Goal: Task Accomplishment & Management: Manage account settings

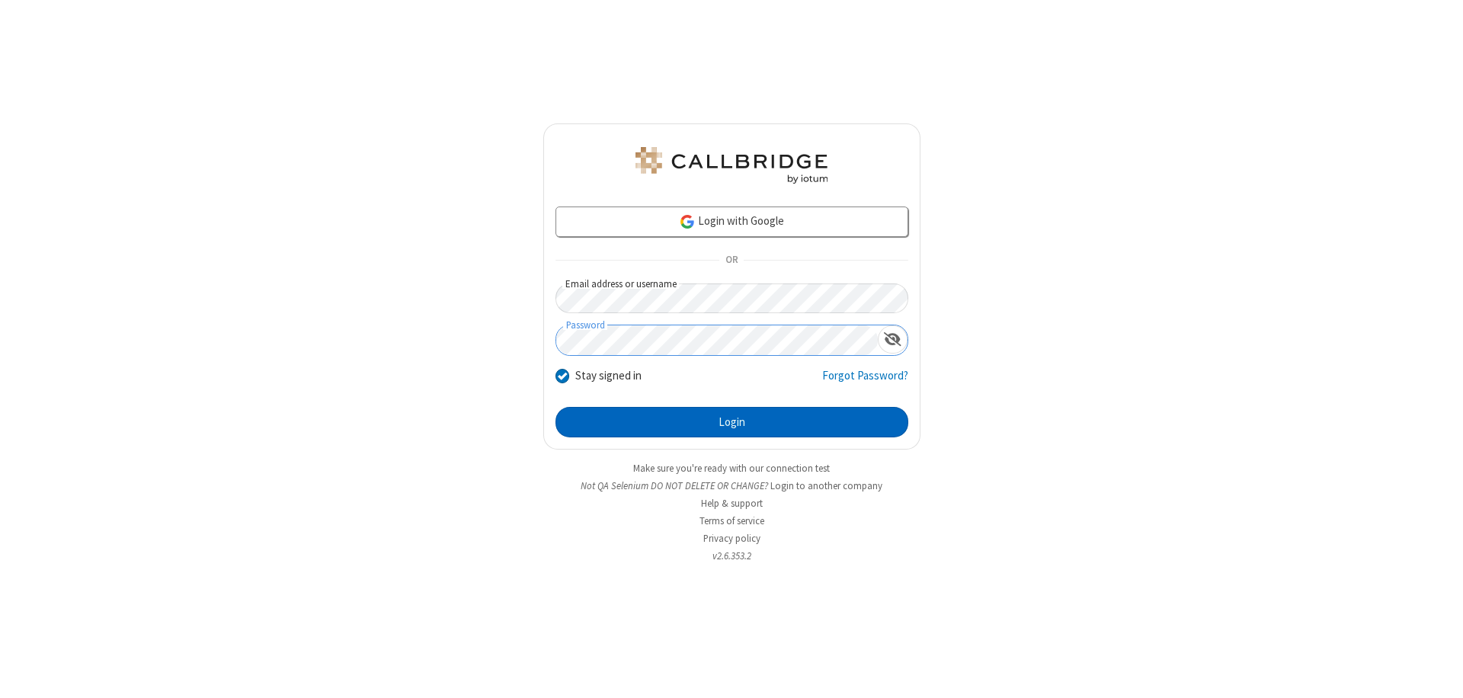
click at [732, 422] on button "Login" at bounding box center [732, 422] width 353 height 30
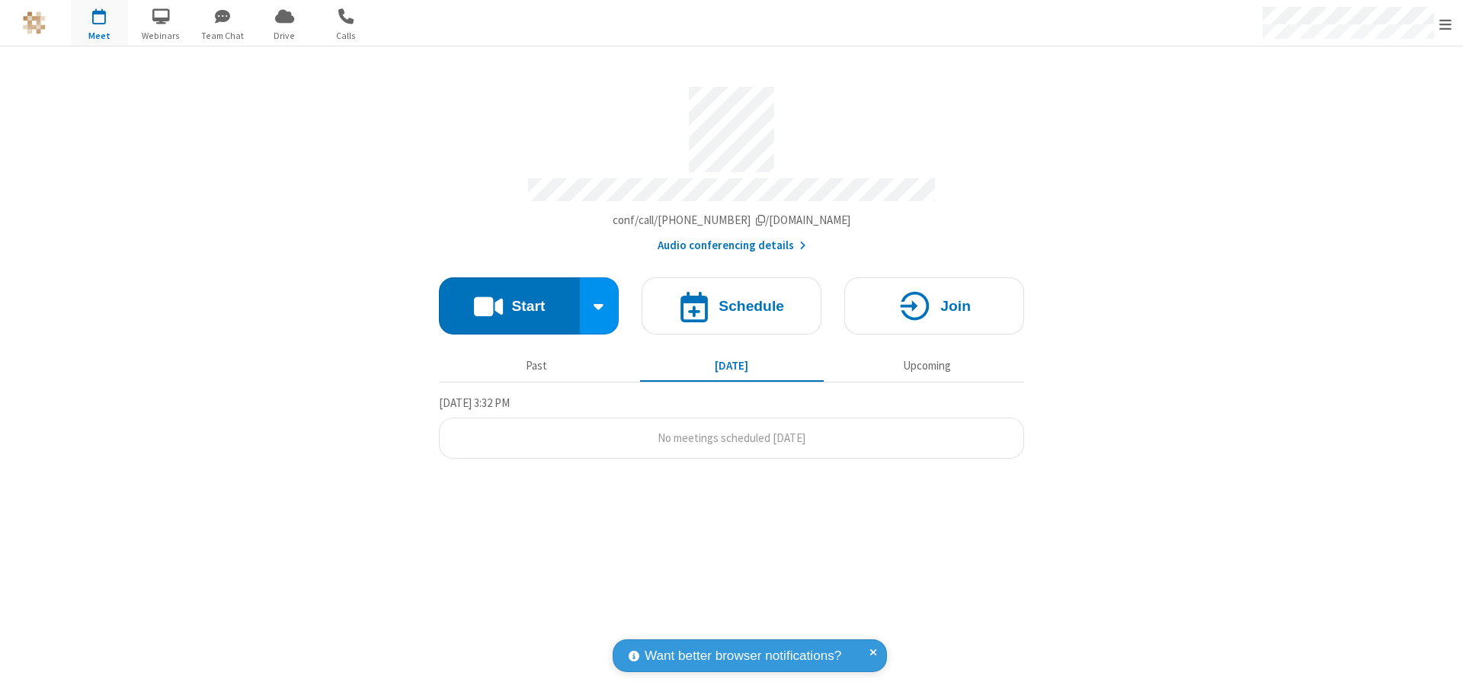
click at [1446, 24] on span "Open menu" at bounding box center [1446, 24] width 12 height 15
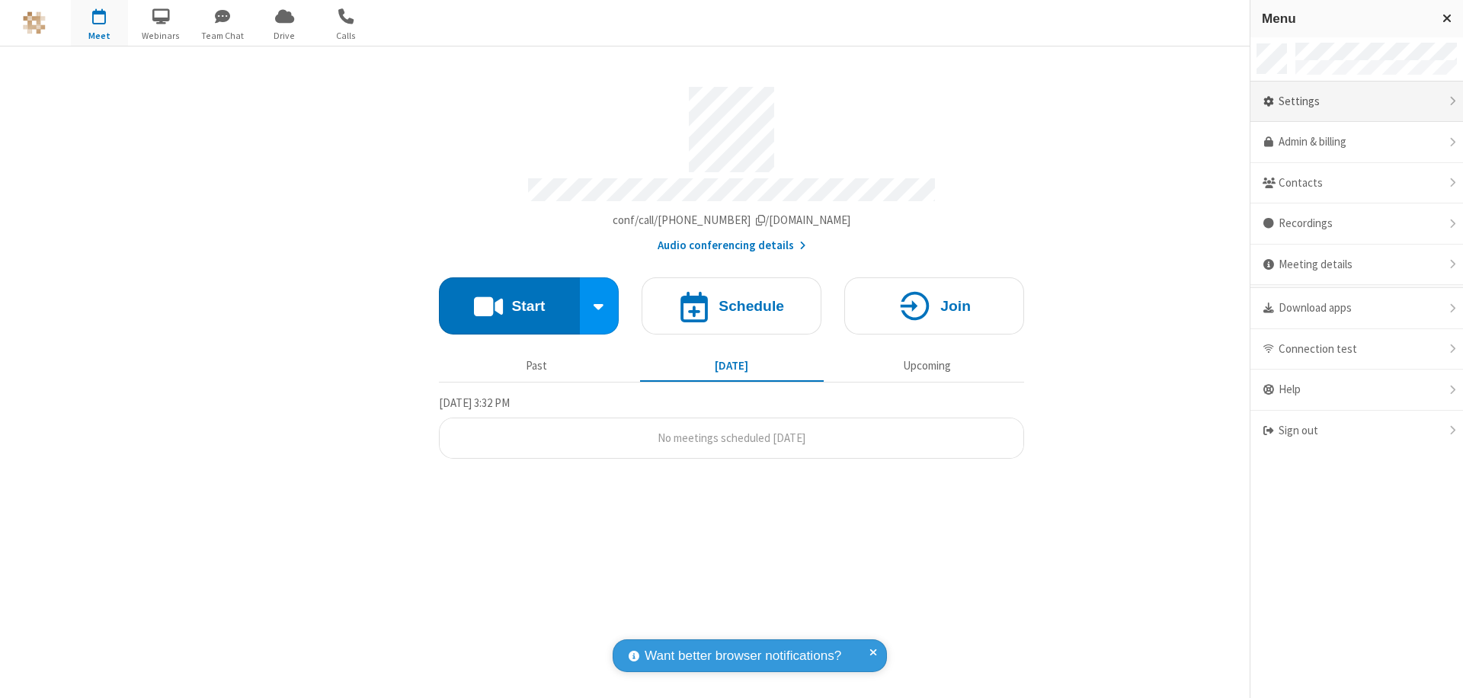
click at [1357, 101] on div "Settings" at bounding box center [1357, 102] width 213 height 41
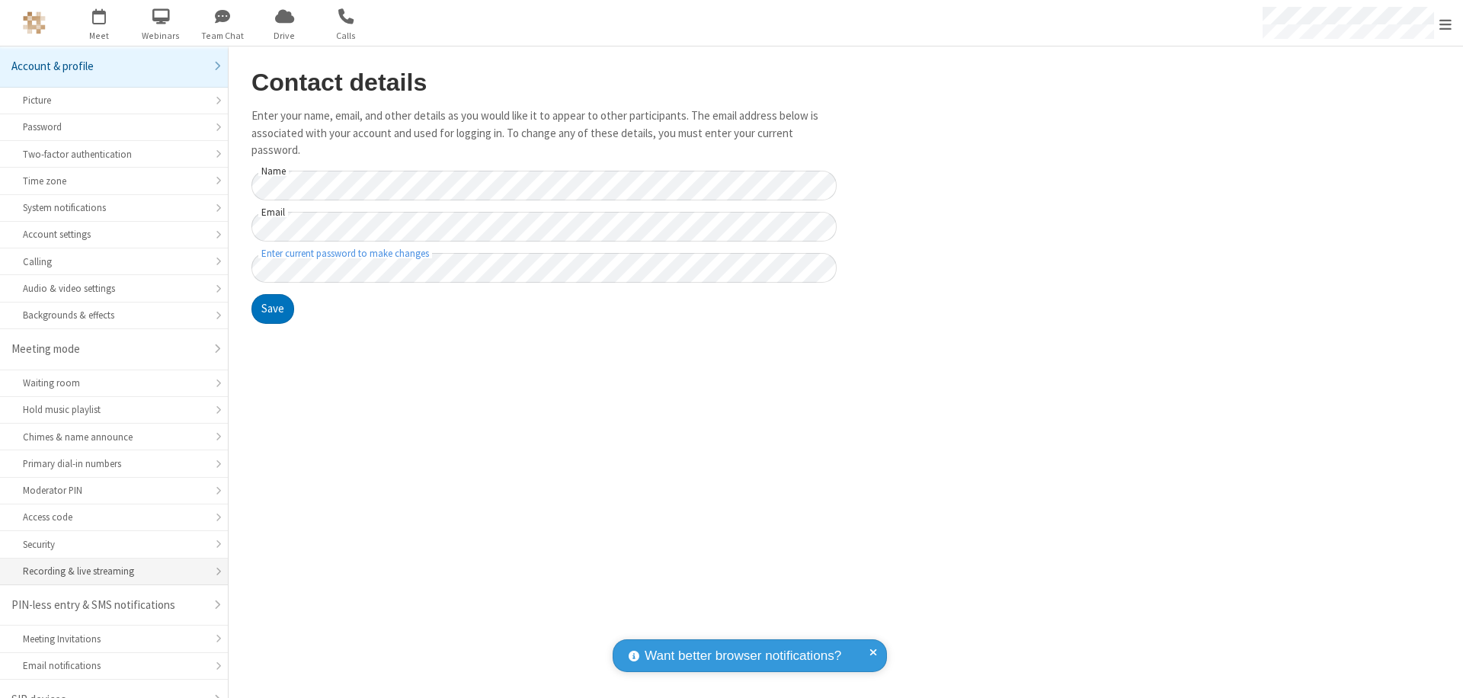
click at [108, 564] on div "Recording & live streaming" at bounding box center [114, 571] width 182 height 14
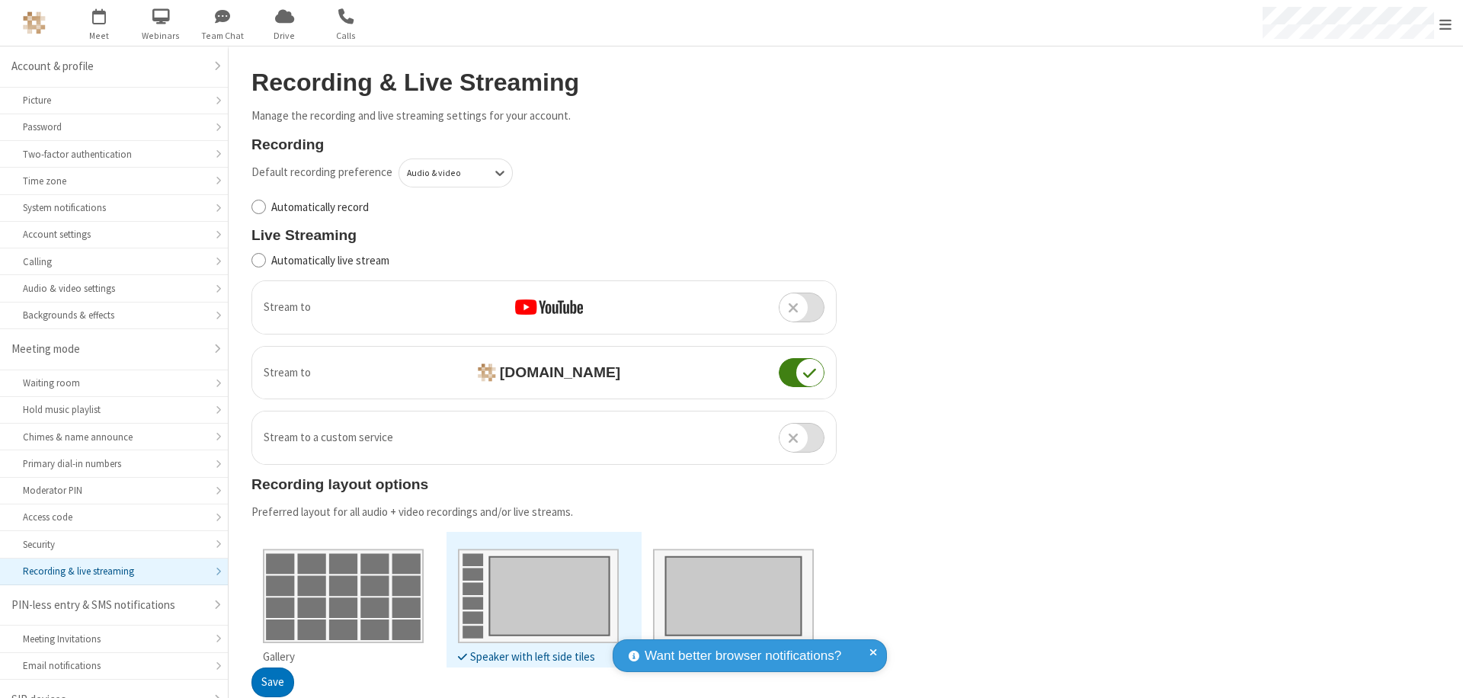
scroll to position [21, 0]
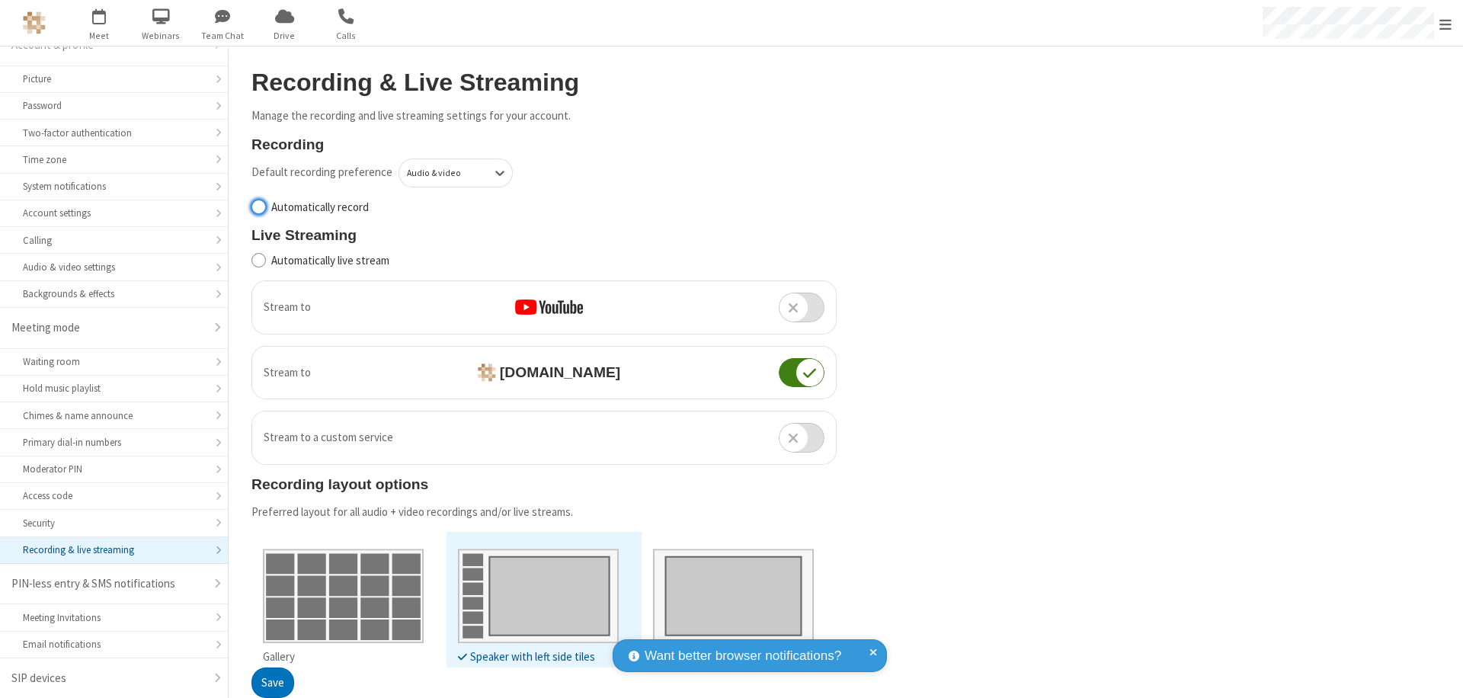
click at [258, 207] on input "Automatically record" at bounding box center [259, 207] width 14 height 16
checkbox input "true"
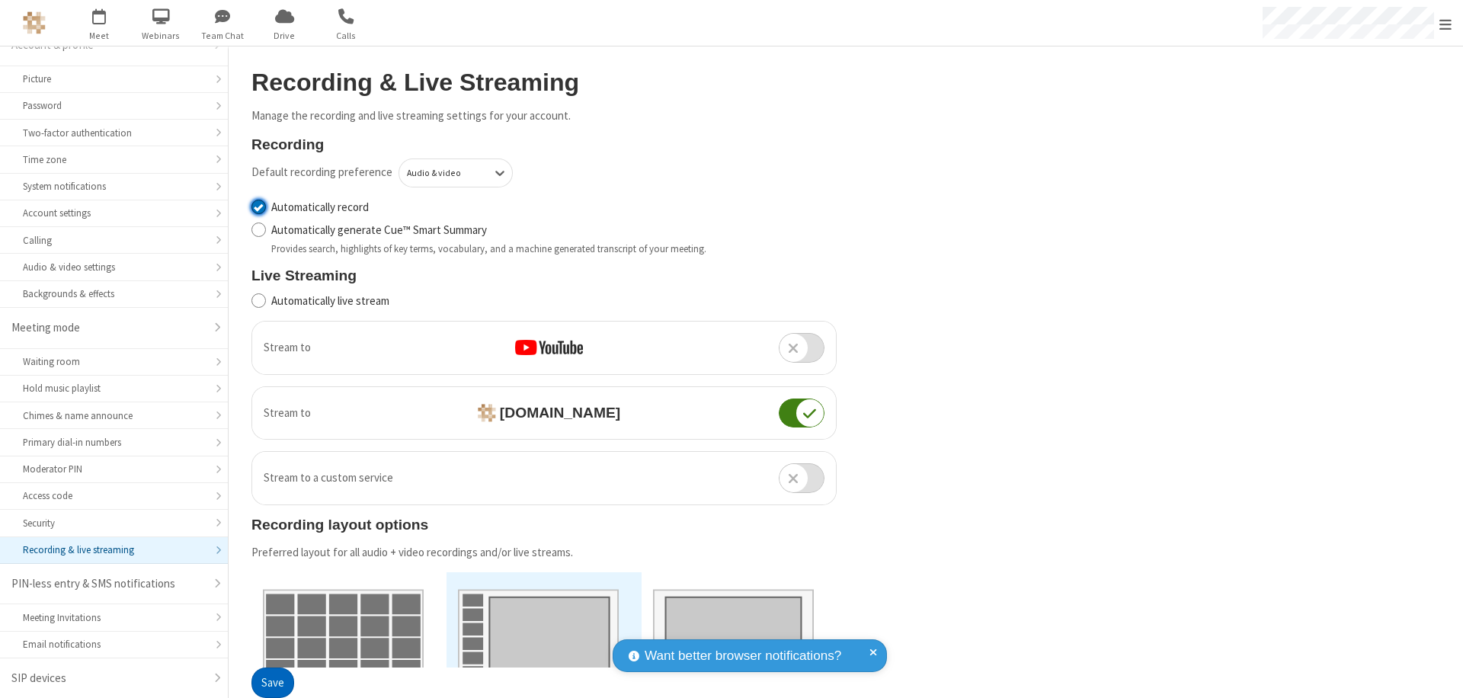
click at [272, 683] on button "Save" at bounding box center [273, 683] width 43 height 30
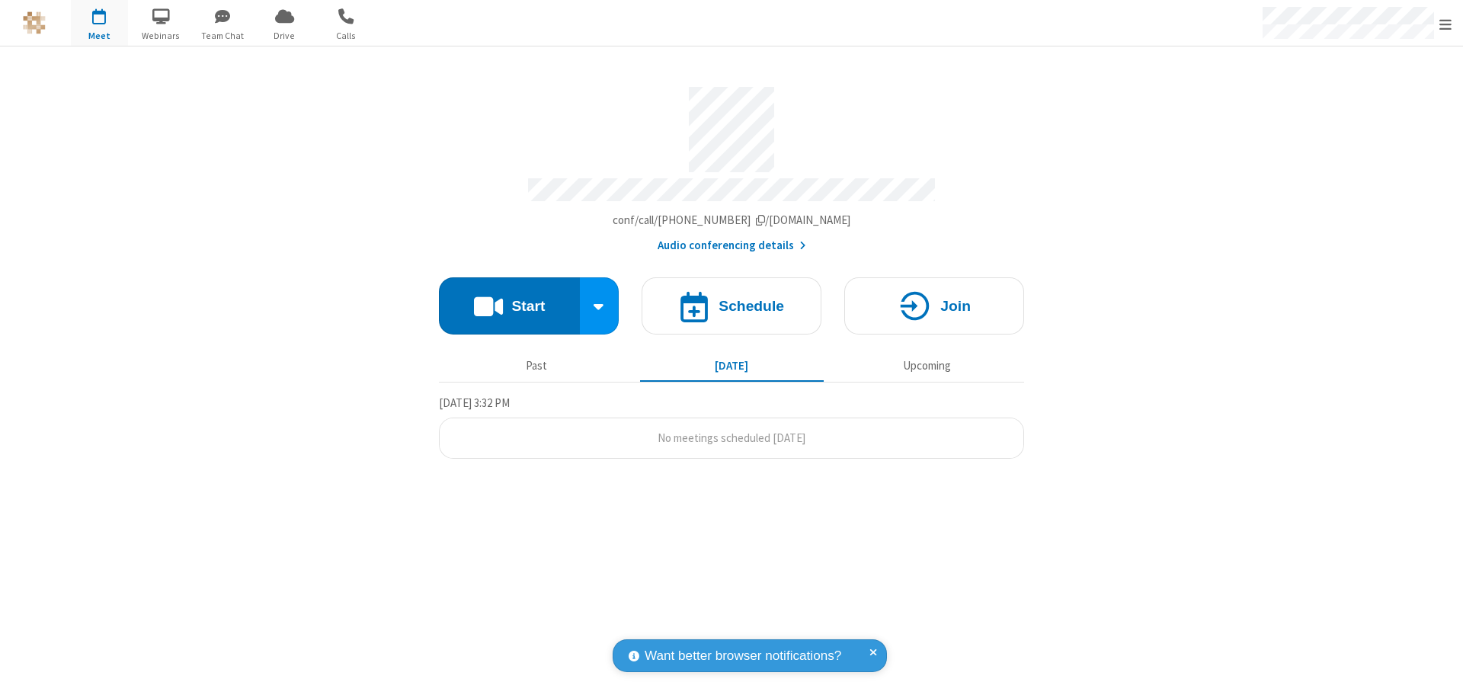
click at [509, 299] on button "Start" at bounding box center [509, 305] width 141 height 57
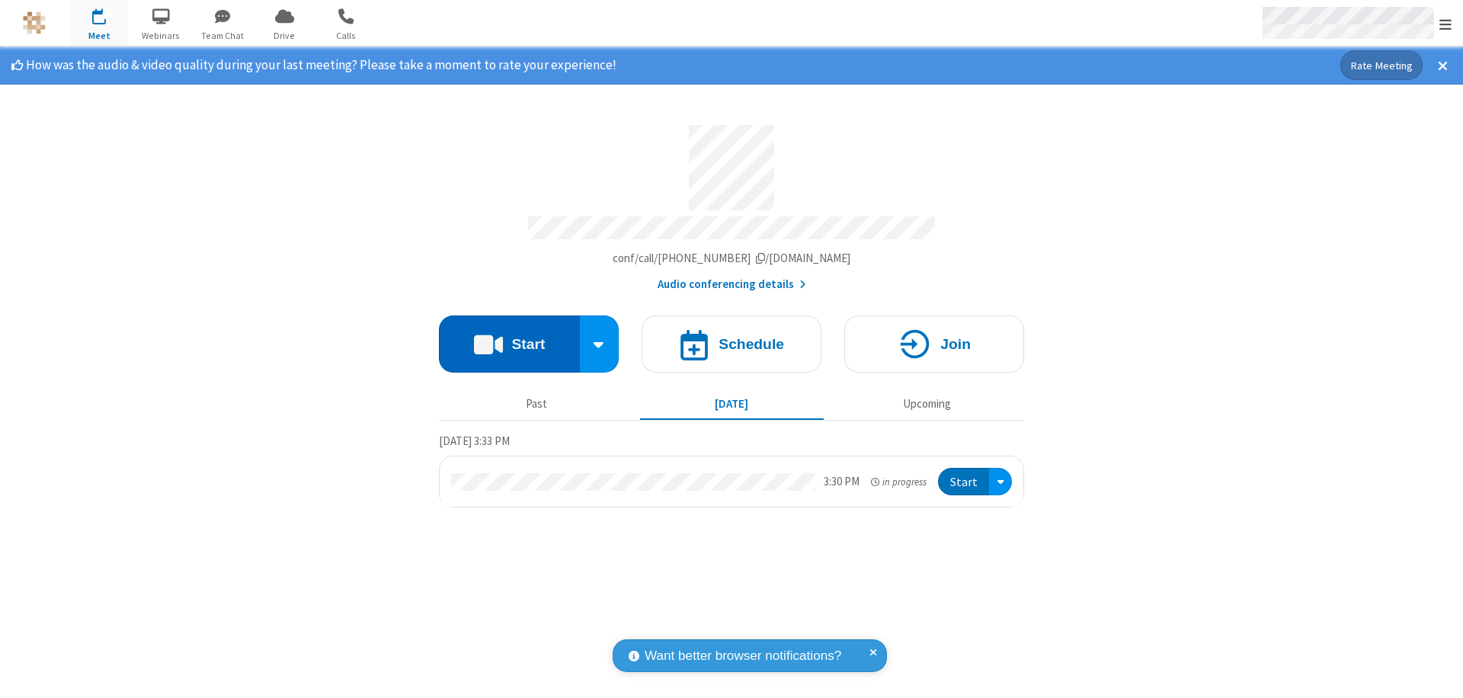
click at [1446, 24] on span "Open menu" at bounding box center [1446, 24] width 12 height 15
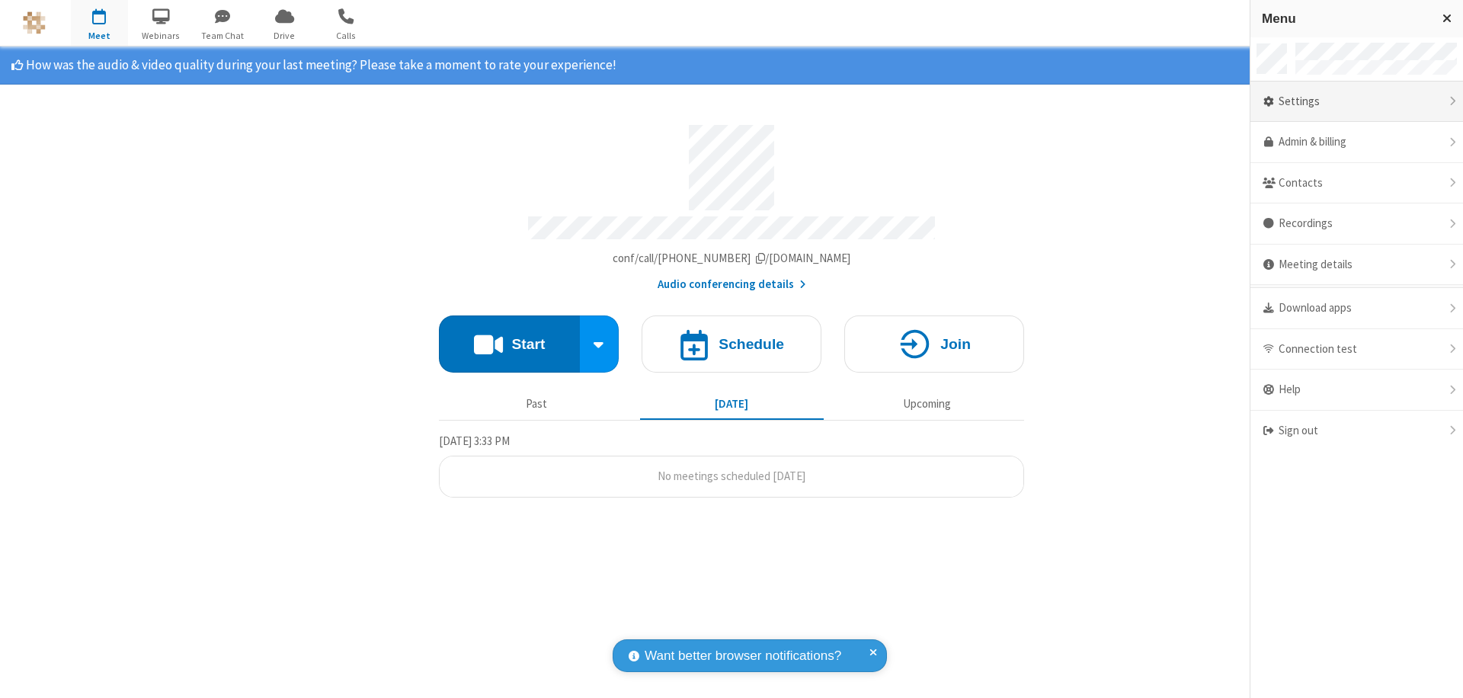
click at [1357, 101] on div "Settings" at bounding box center [1357, 102] width 213 height 41
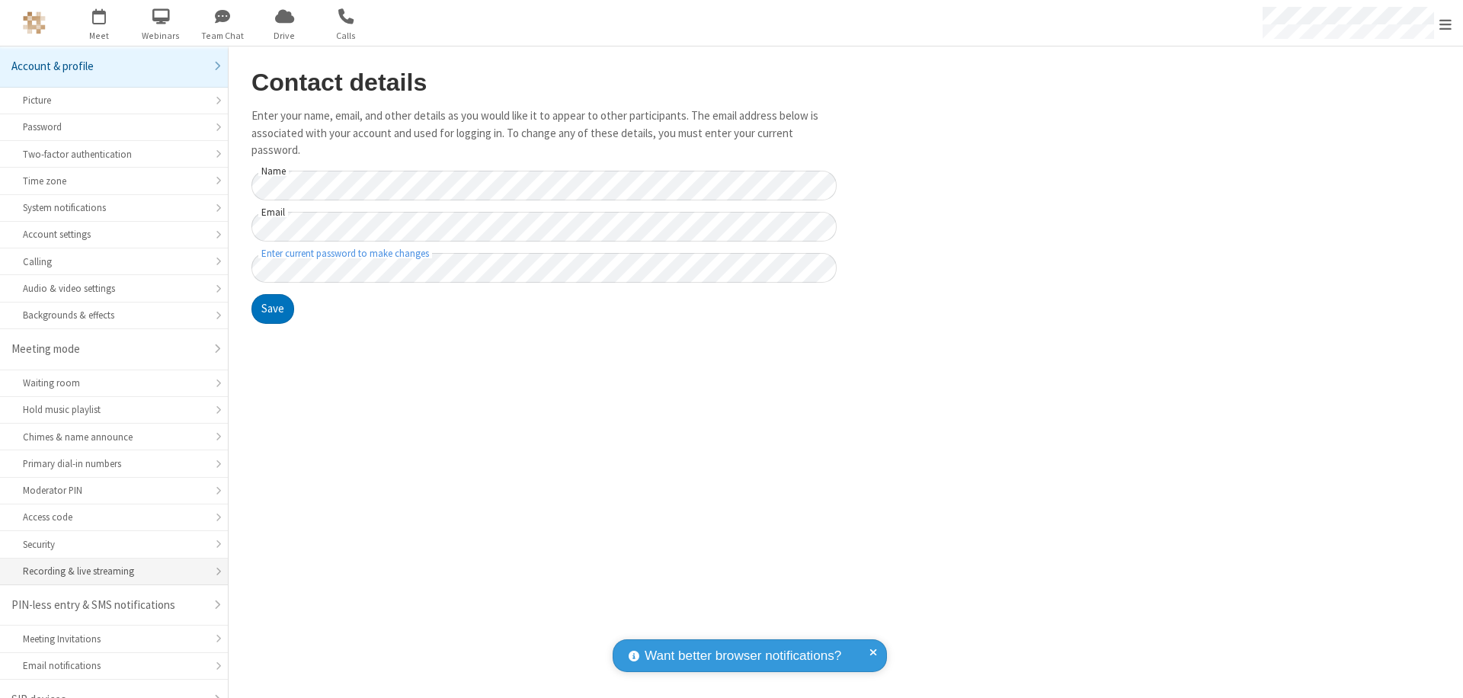
click at [108, 564] on div "Recording & live streaming" at bounding box center [114, 571] width 182 height 14
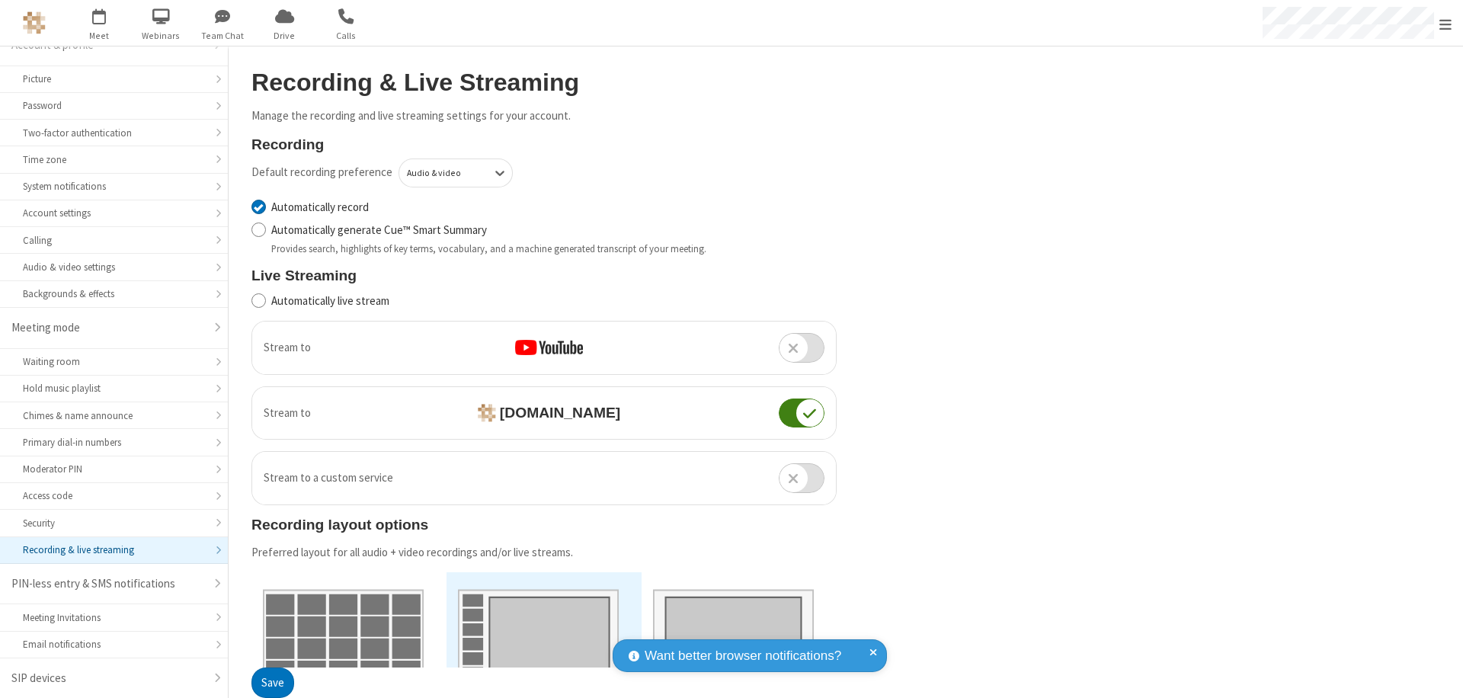
click at [258, 207] on input "Automatically record" at bounding box center [259, 207] width 14 height 16
checkbox input "false"
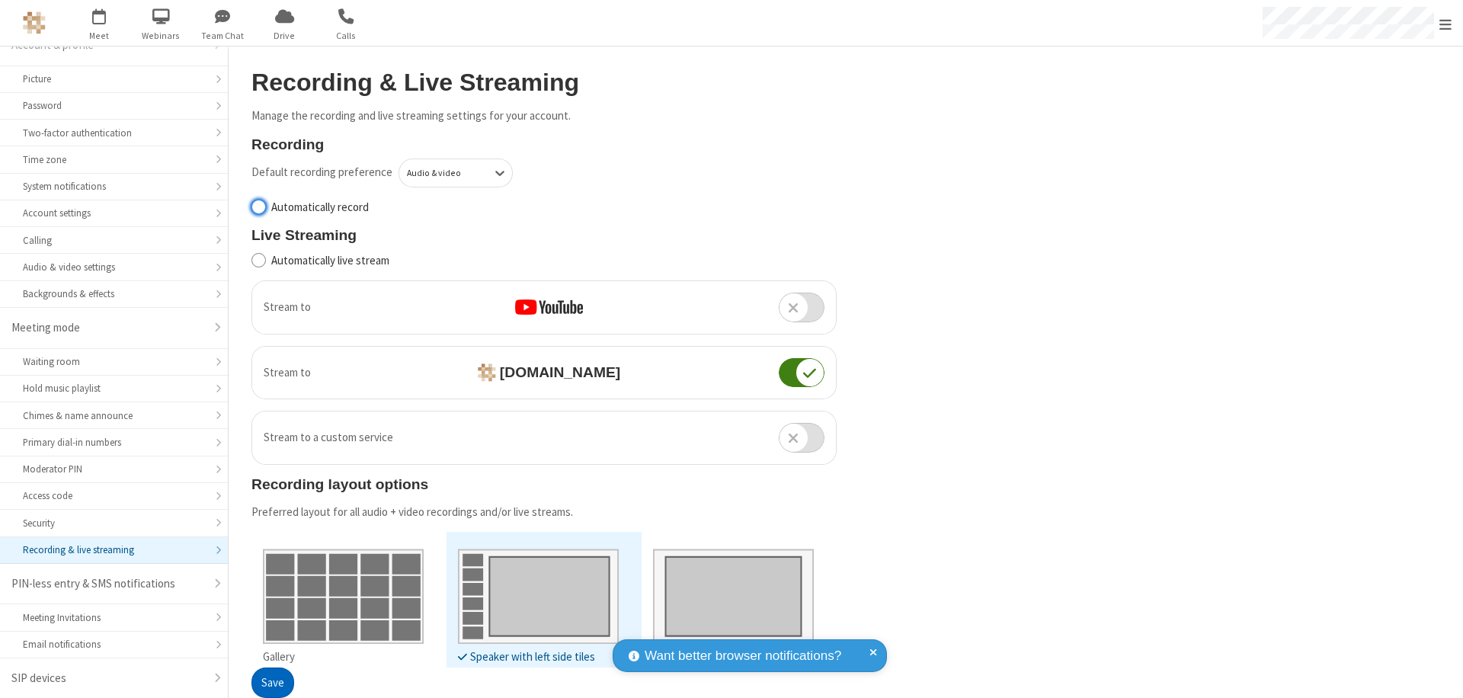
click at [272, 683] on button "Save" at bounding box center [273, 683] width 43 height 30
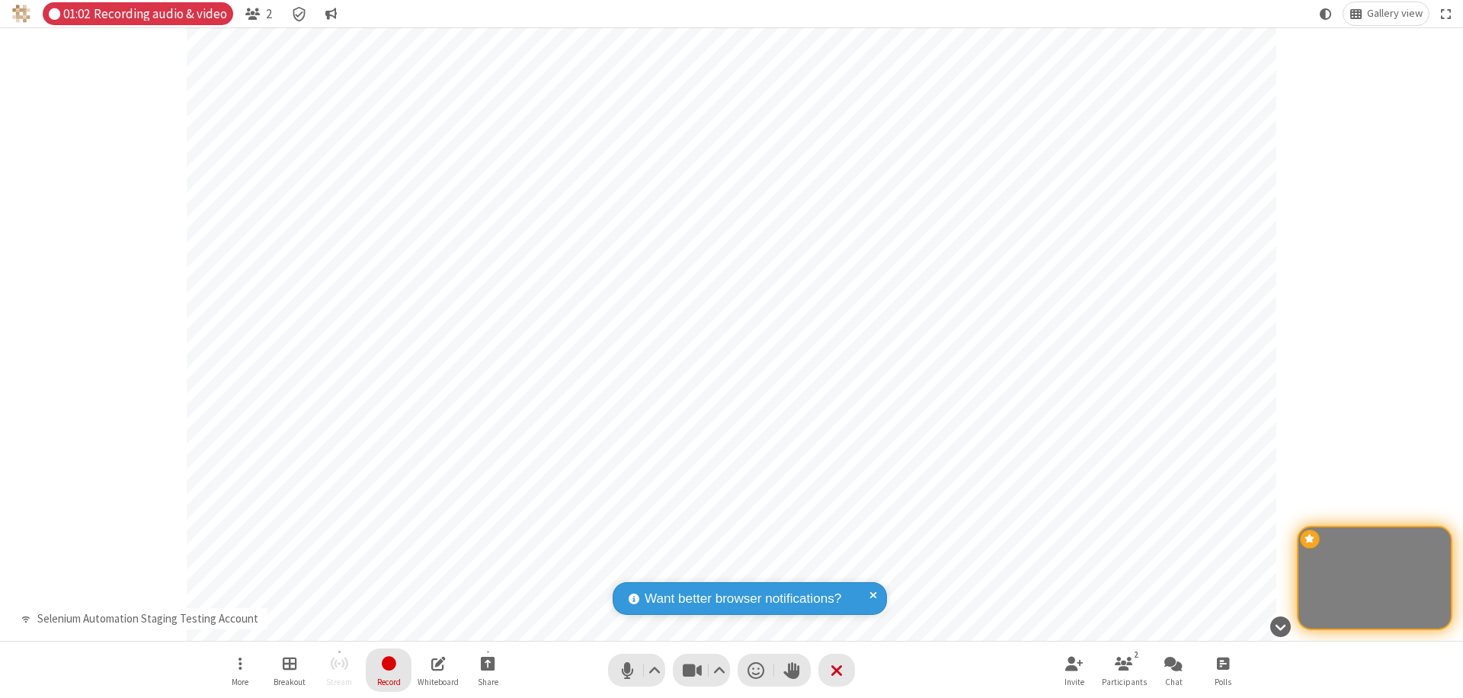
click at [389, 670] on span "Stop recording" at bounding box center [389, 663] width 18 height 19
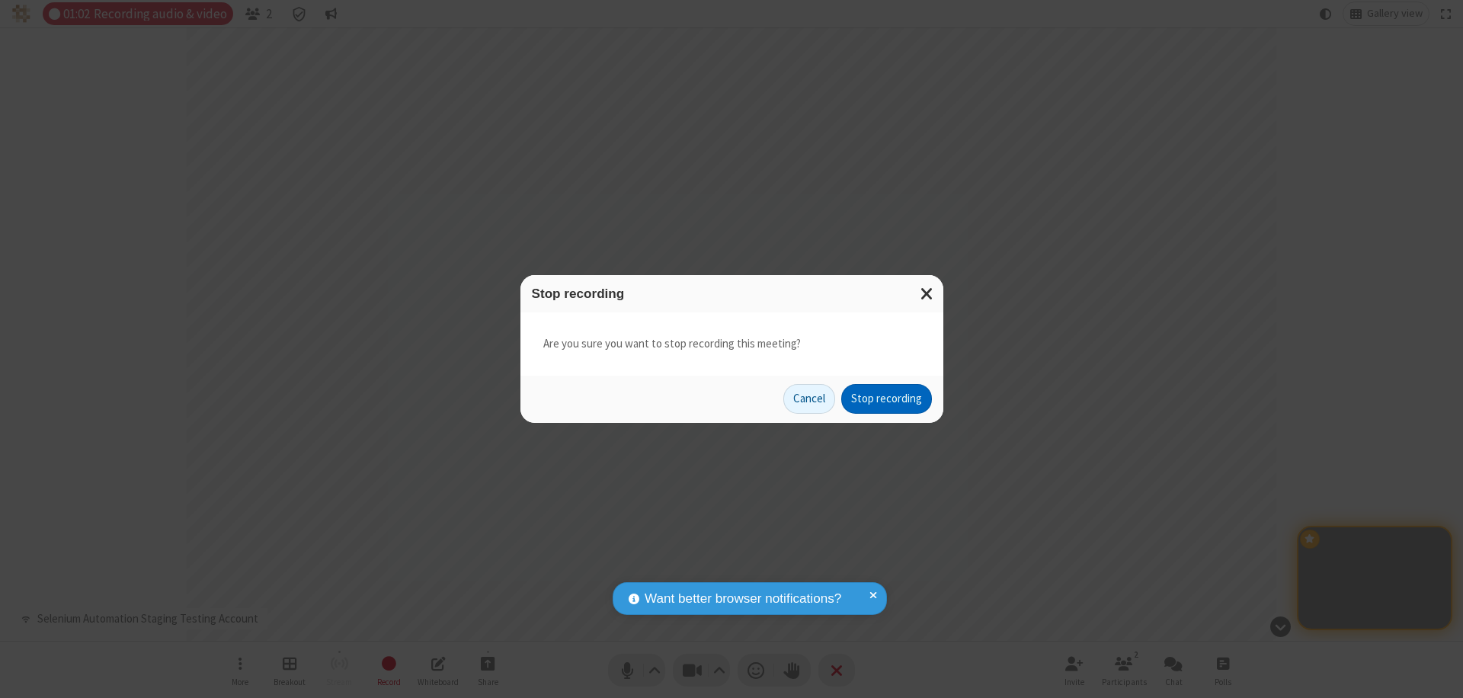
click at [886, 399] on button "Stop recording" at bounding box center [886, 399] width 91 height 30
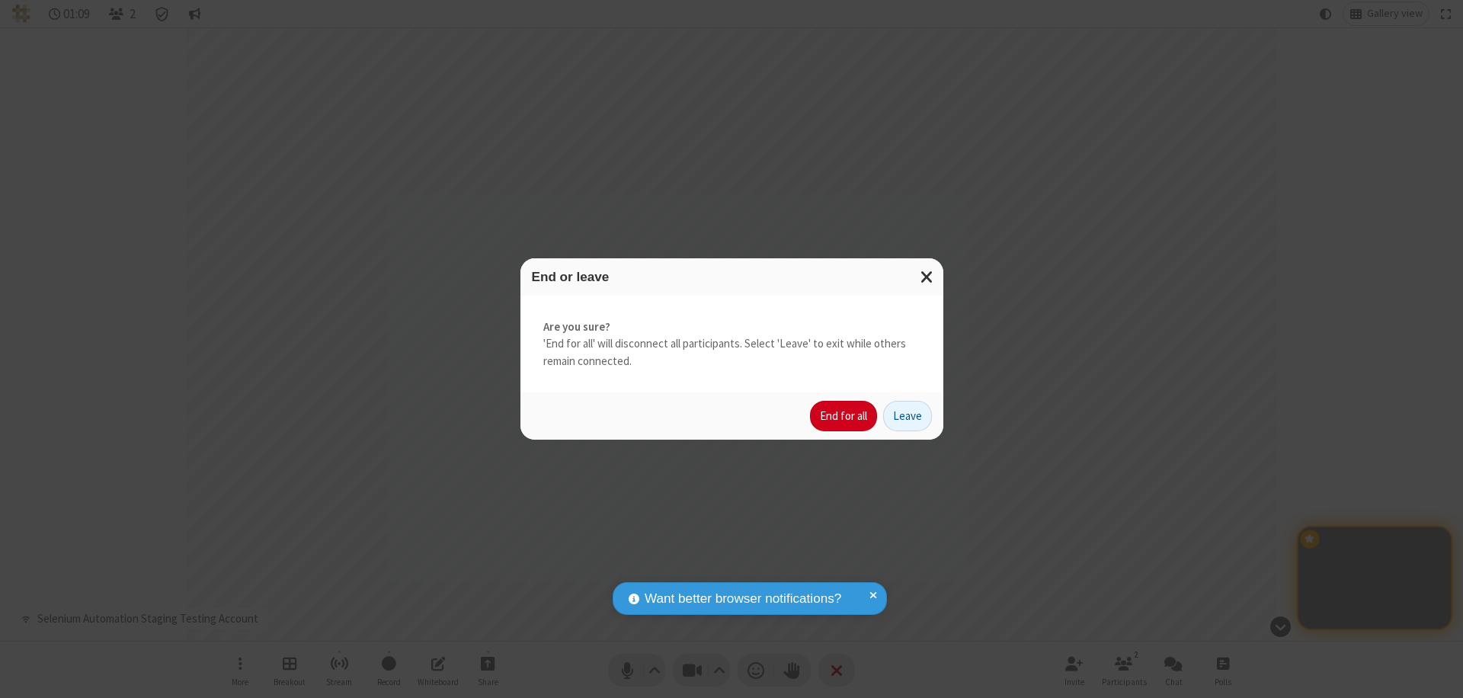
click at [845, 416] on button "End for all" at bounding box center [843, 416] width 67 height 30
